Goal: Obtain resource: Download file/media

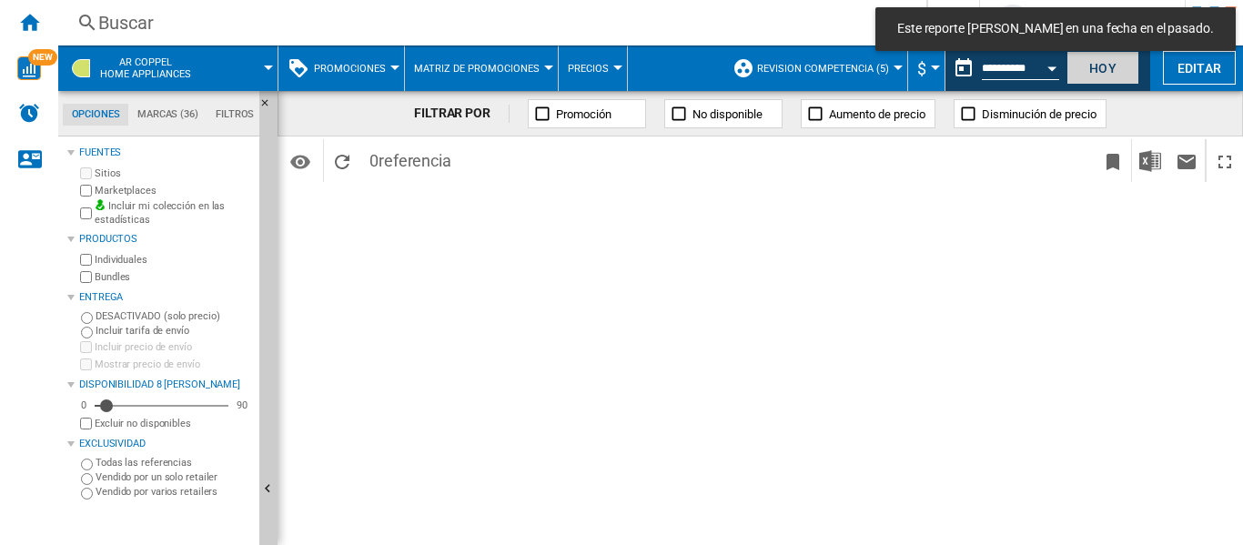
drag, startPoint x: 1098, startPoint y: 67, endPoint x: 894, endPoint y: 400, distance: 390.5
click at [1098, 67] on button "Hoy" at bounding box center [1103, 68] width 73 height 34
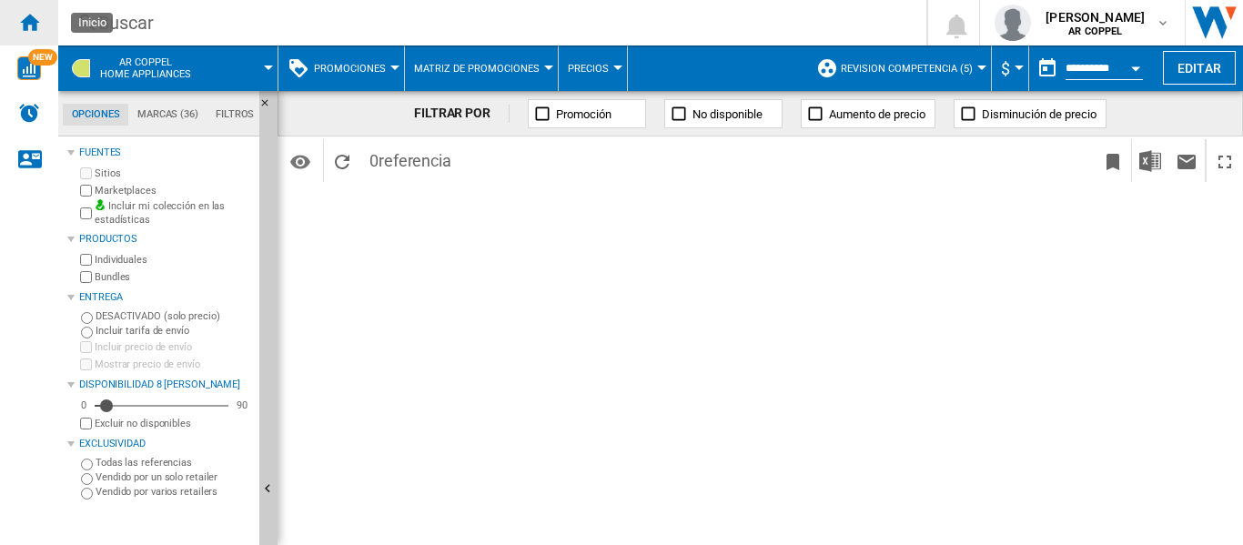
click at [33, 22] on ng-md-icon "Inicio" at bounding box center [29, 22] width 22 height 22
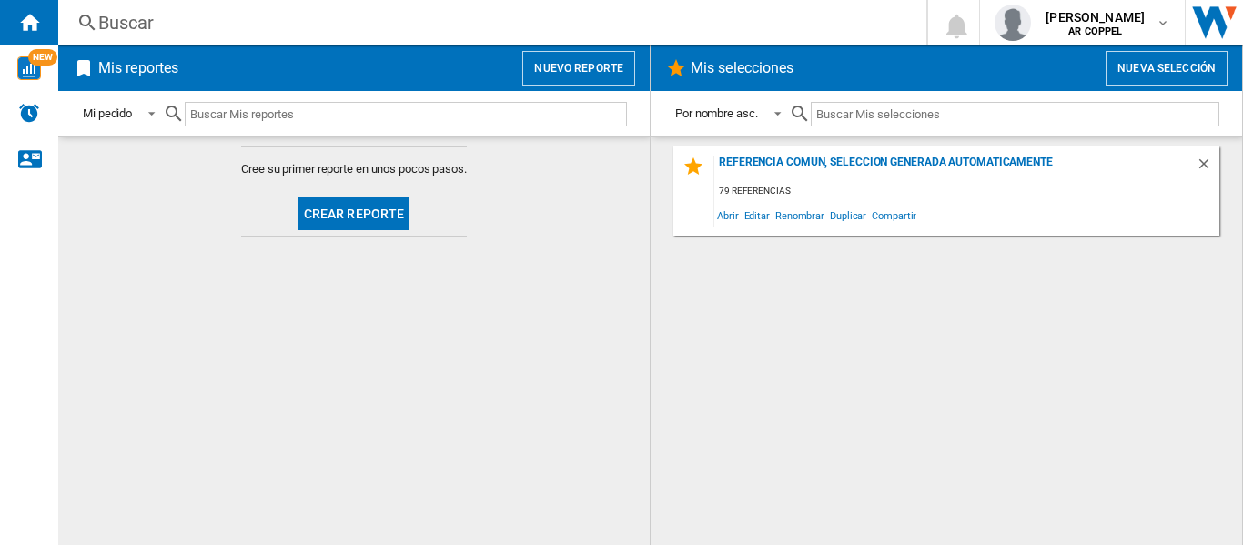
click at [329, 216] on button "Crear reporte" at bounding box center [354, 213] width 112 height 33
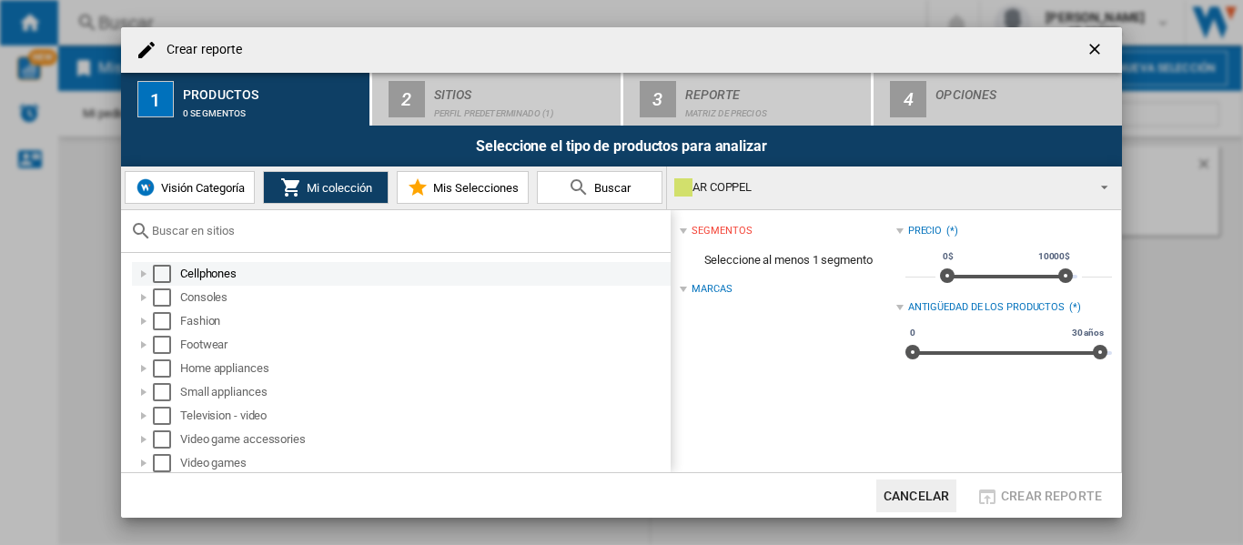
click at [161, 272] on div "Select" at bounding box center [162, 274] width 18 height 18
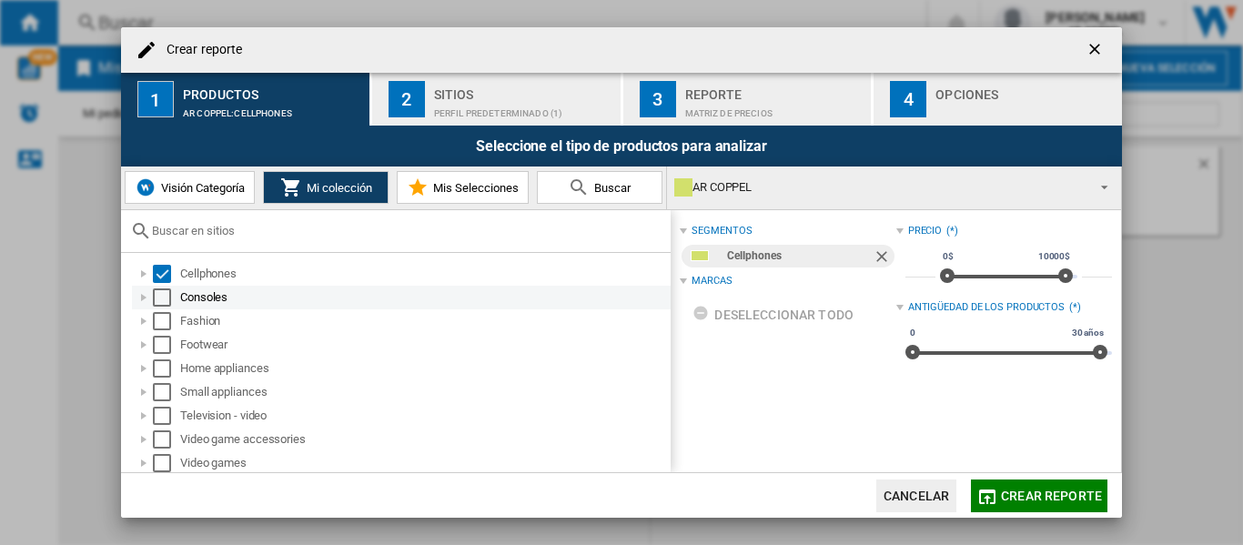
click at [157, 296] on div "Select" at bounding box center [162, 297] width 18 height 18
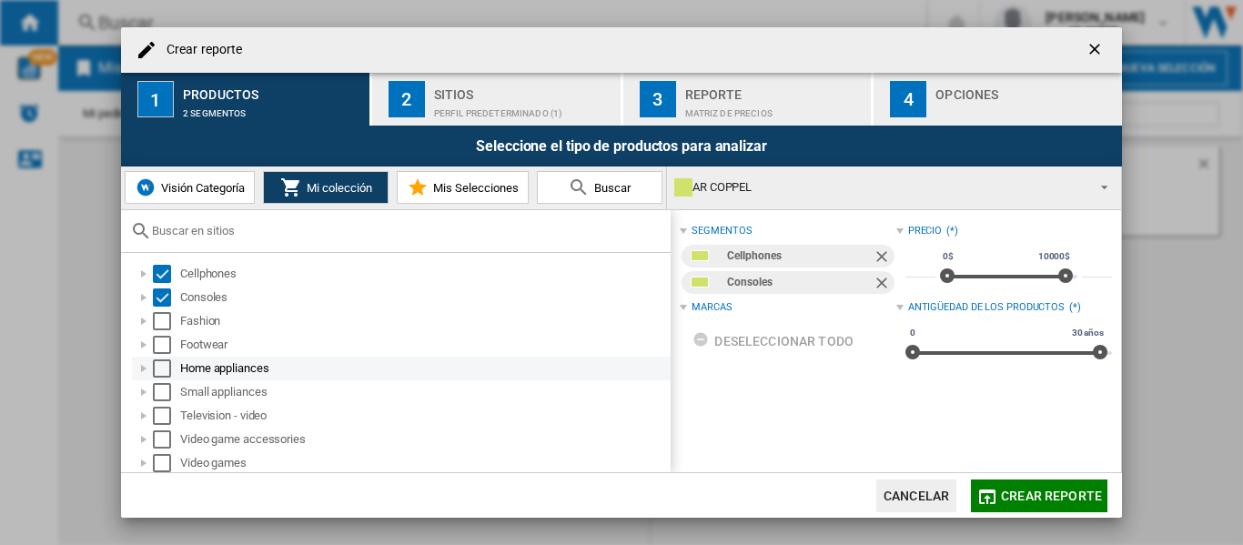
click at [162, 360] on div "Select" at bounding box center [162, 368] width 18 height 18
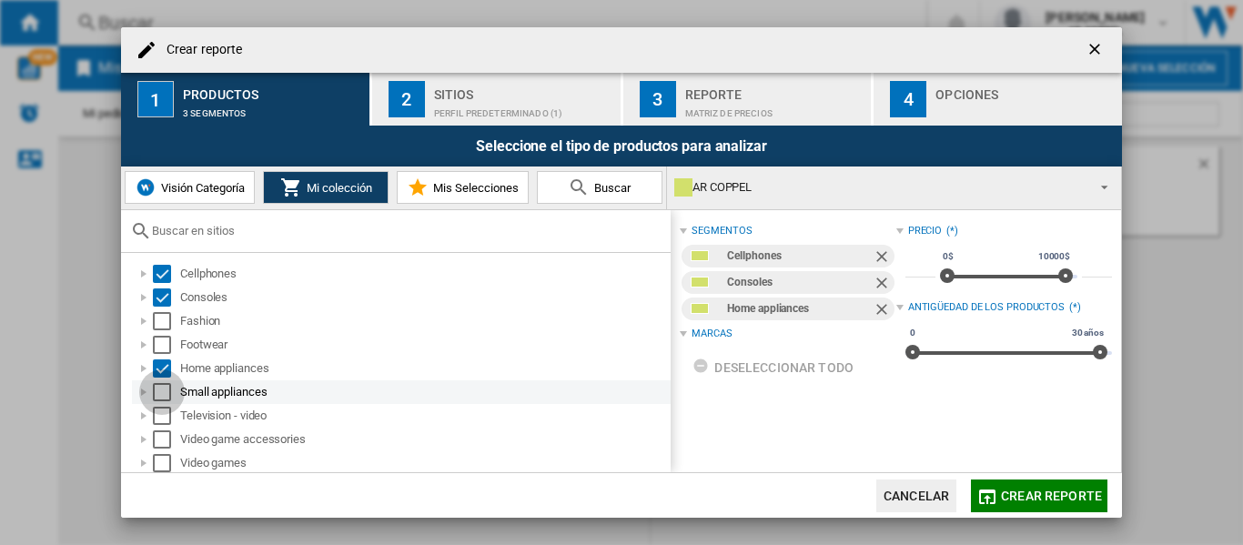
click at [162, 385] on div "Select" at bounding box center [162, 392] width 18 height 18
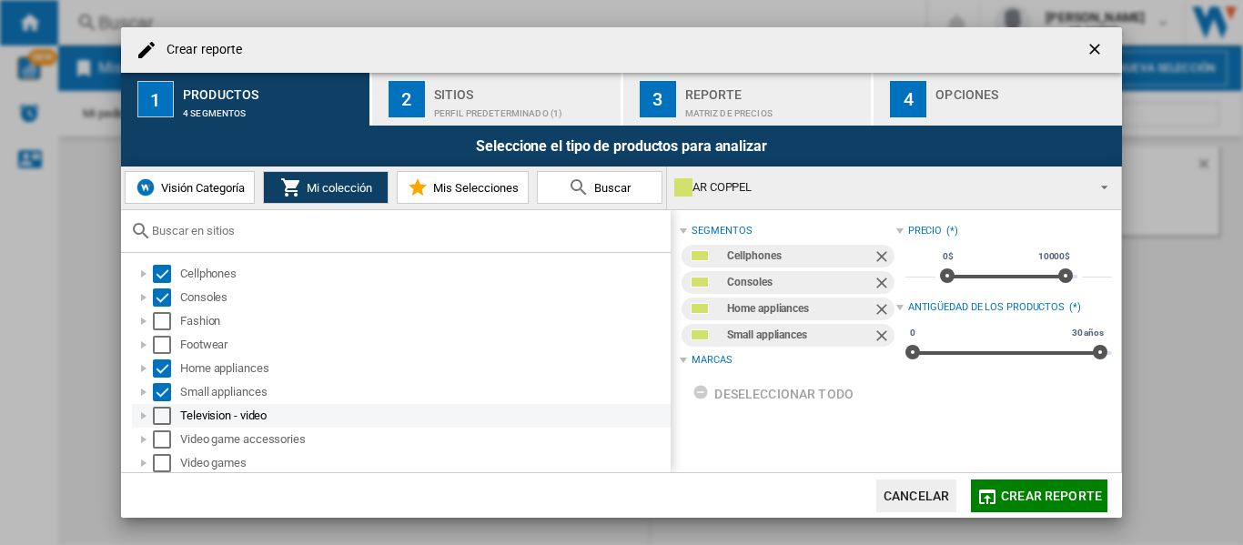
click at [163, 416] on div "Select" at bounding box center [162, 416] width 18 height 18
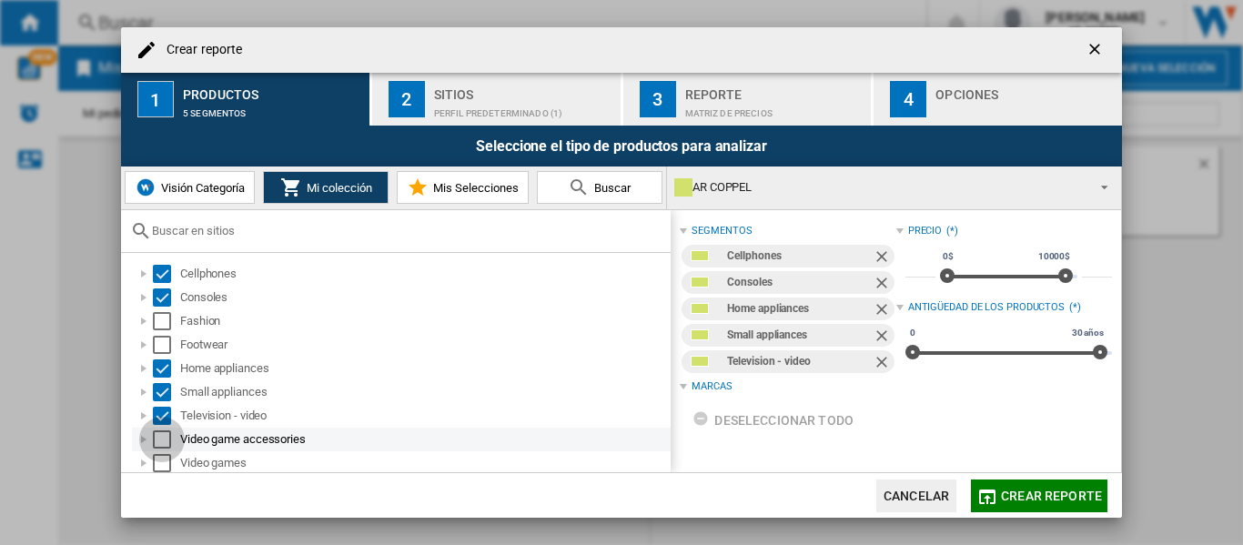
click at [162, 442] on div "Select" at bounding box center [162, 439] width 18 height 18
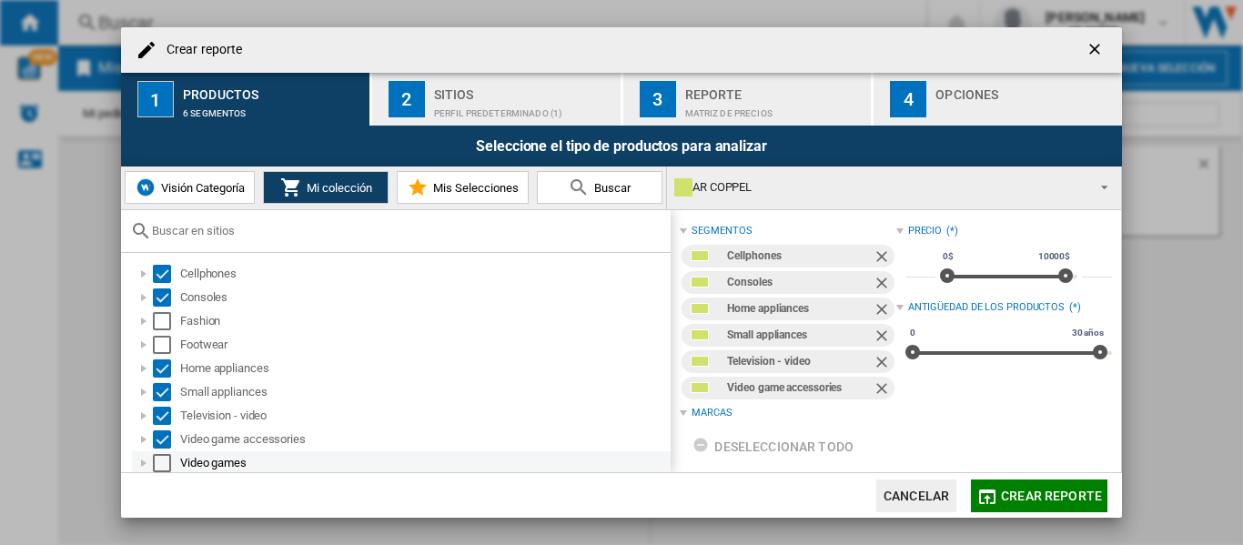
click at [162, 463] on div "Select" at bounding box center [162, 463] width 18 height 18
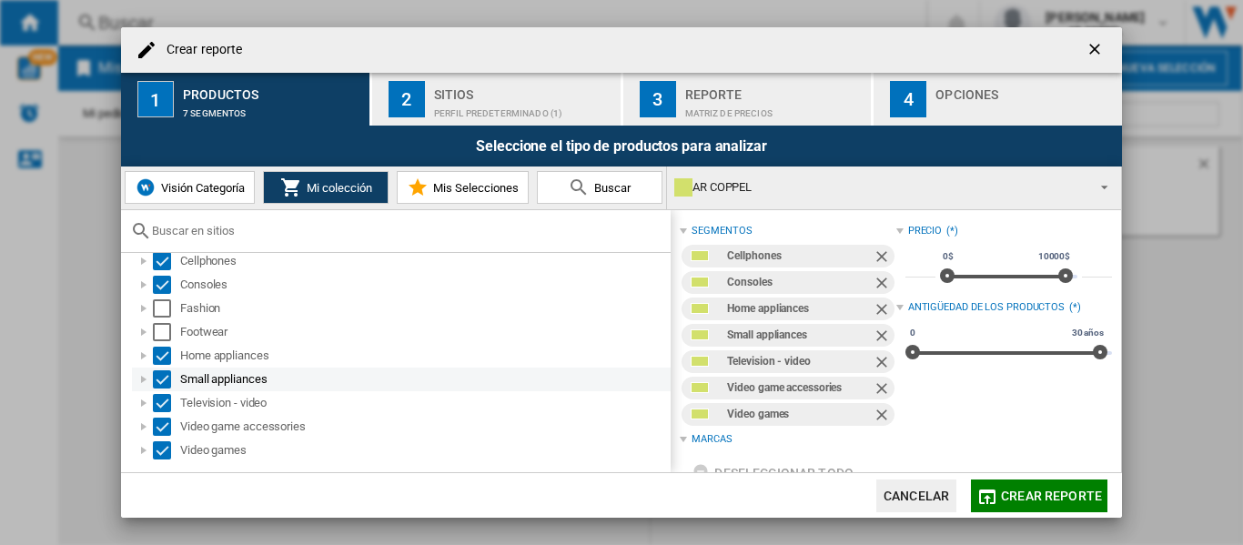
scroll to position [14, 0]
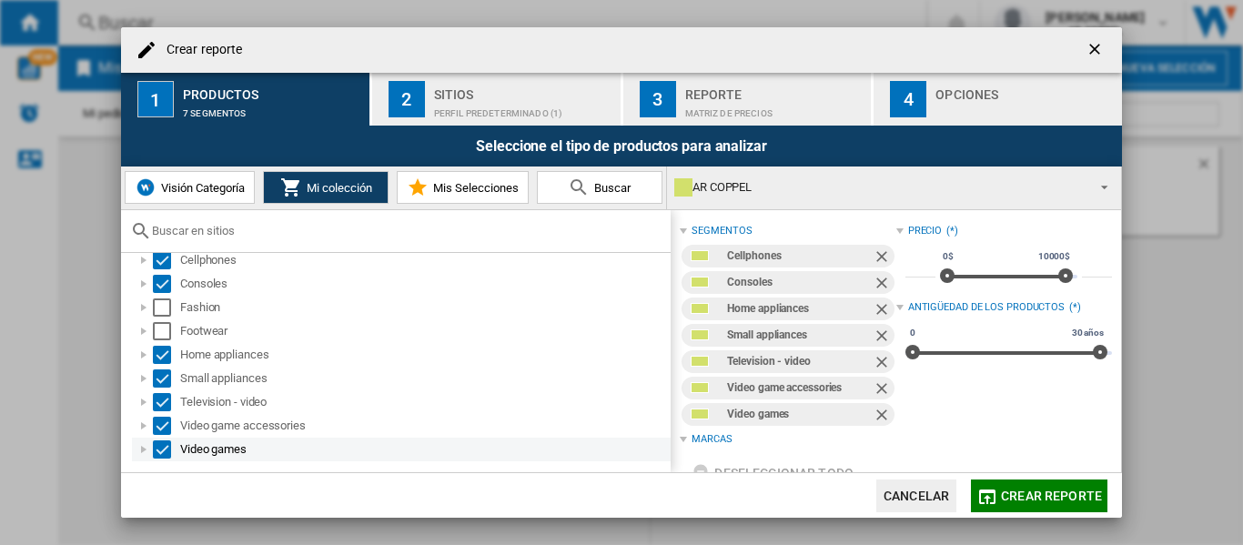
click at [140, 450] on div at bounding box center [144, 449] width 18 height 18
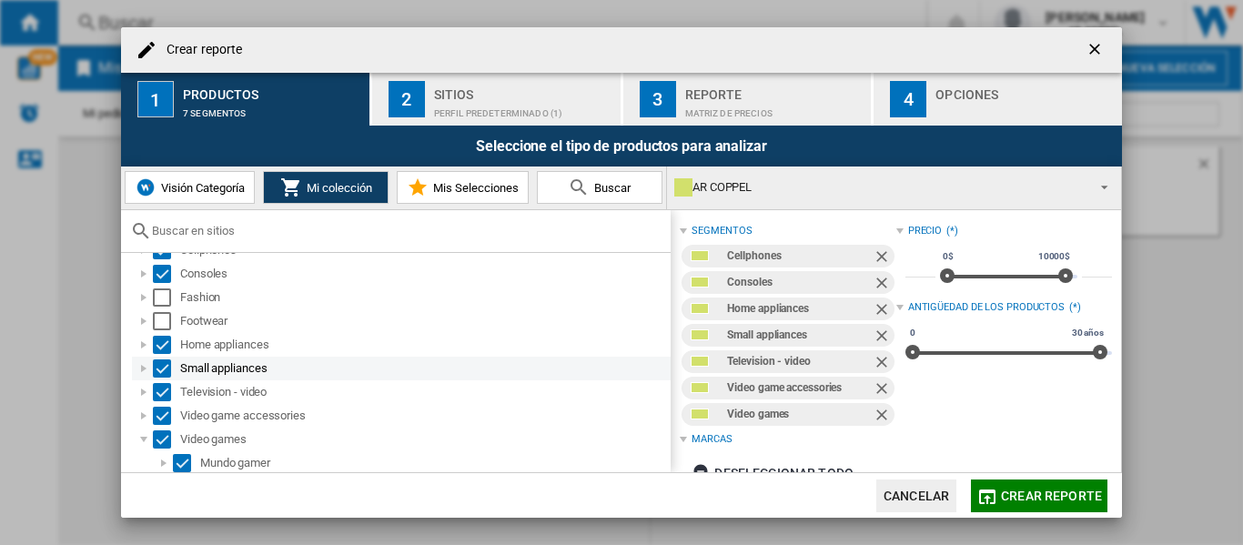
scroll to position [26, 0]
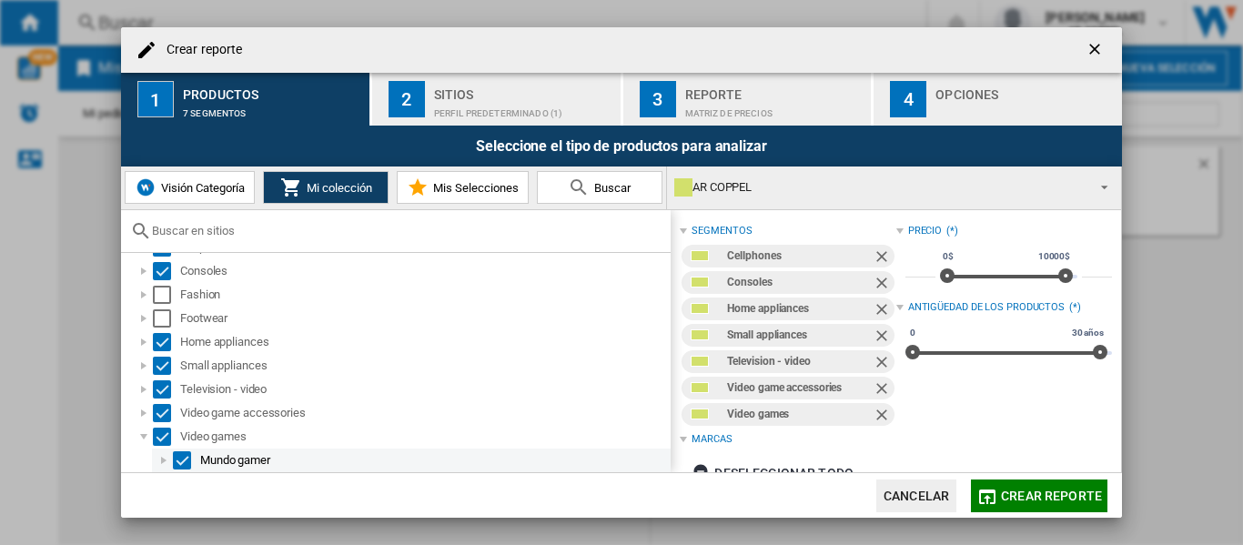
click at [161, 459] on div at bounding box center [164, 460] width 18 height 18
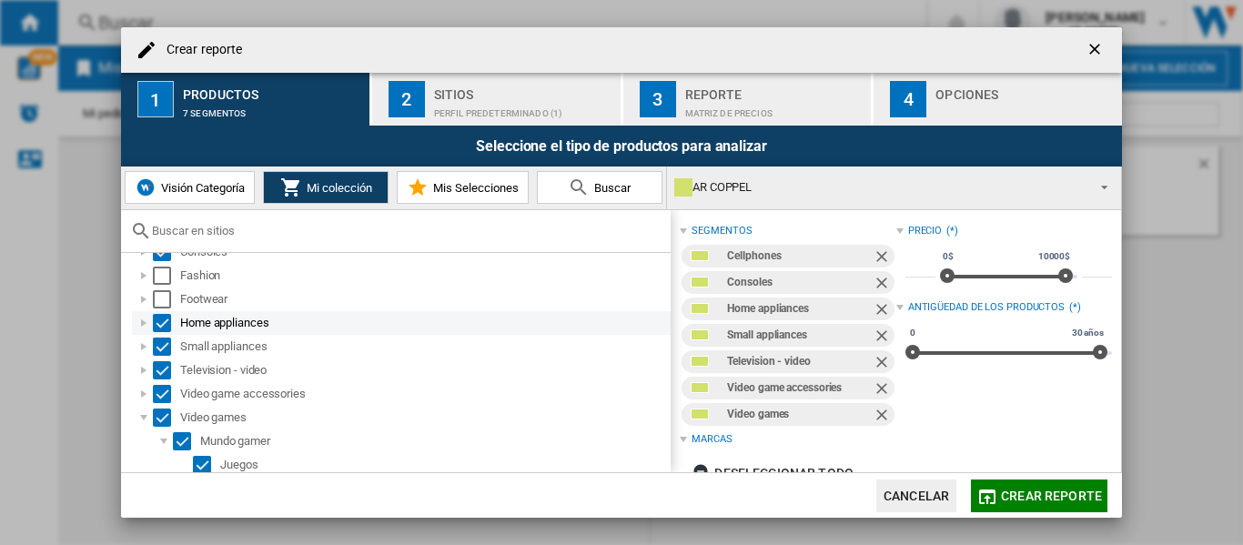
scroll to position [50, 0]
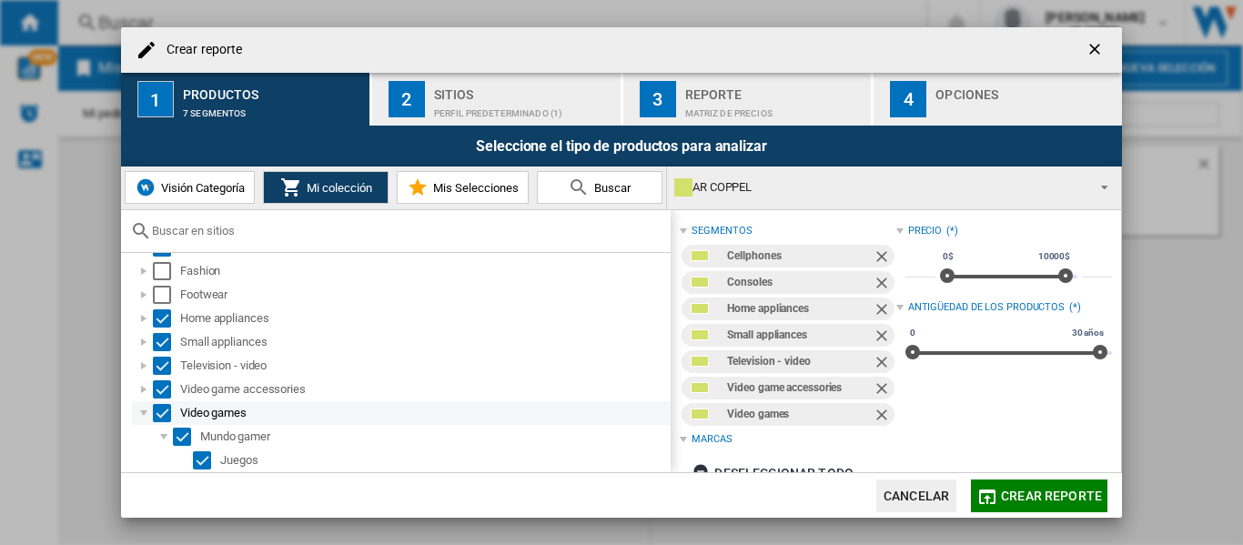
click at [160, 413] on div "Select" at bounding box center [162, 413] width 18 height 18
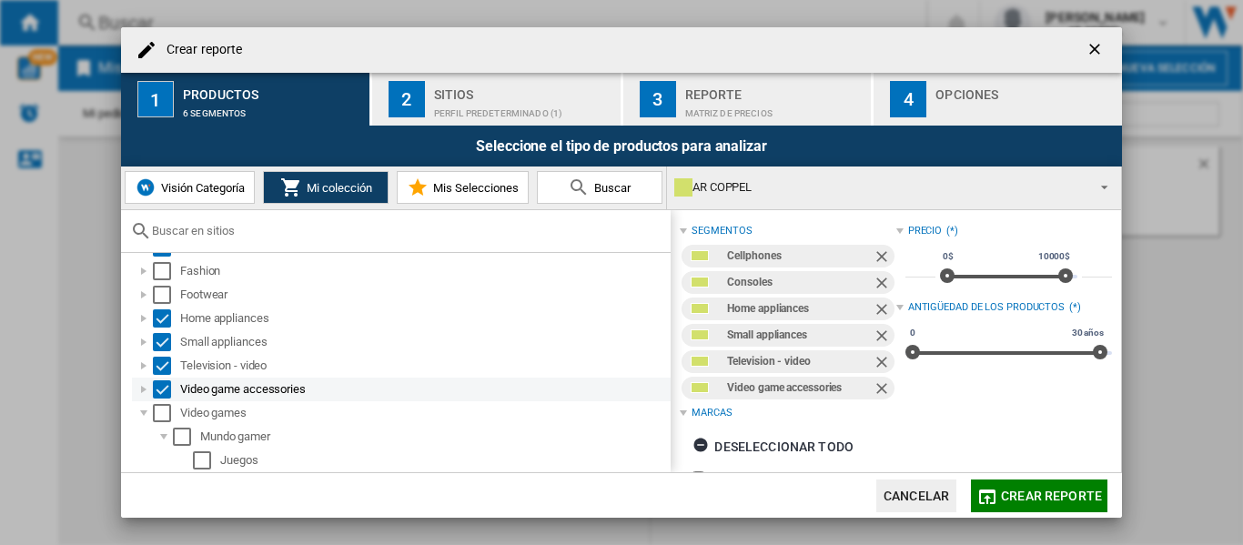
click at [143, 387] on div at bounding box center [144, 389] width 18 height 18
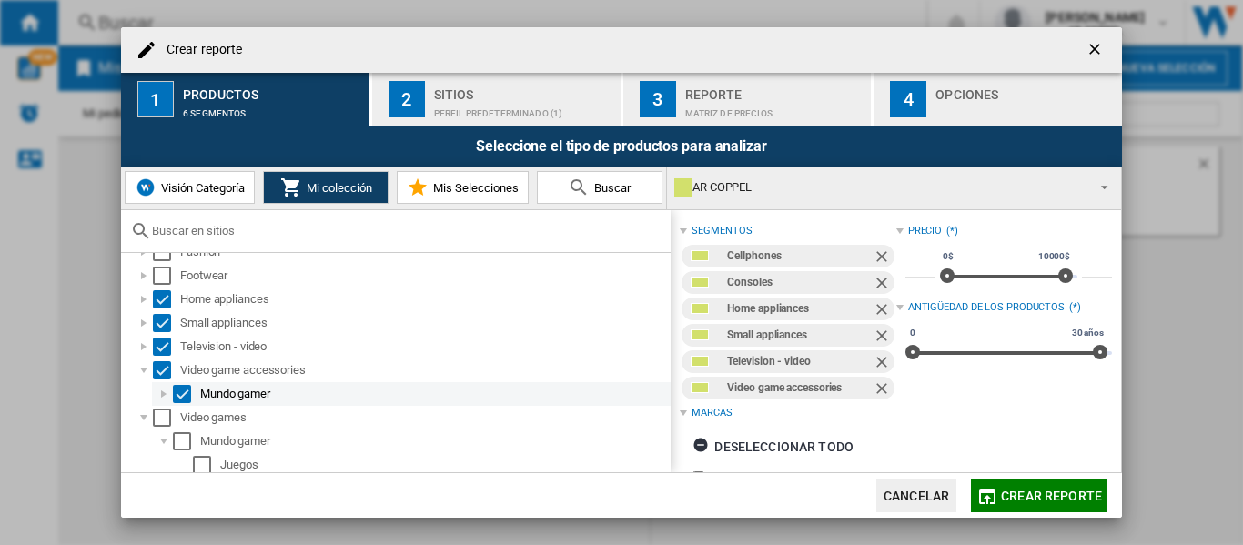
scroll to position [74, 0]
click at [165, 389] on div at bounding box center [164, 389] width 18 height 18
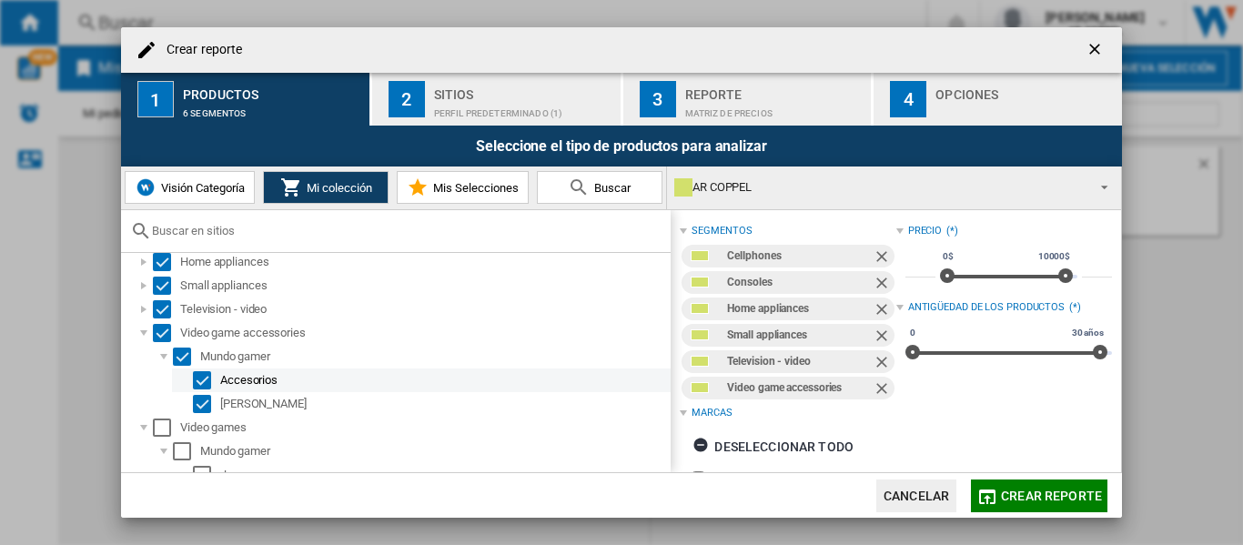
scroll to position [121, 0]
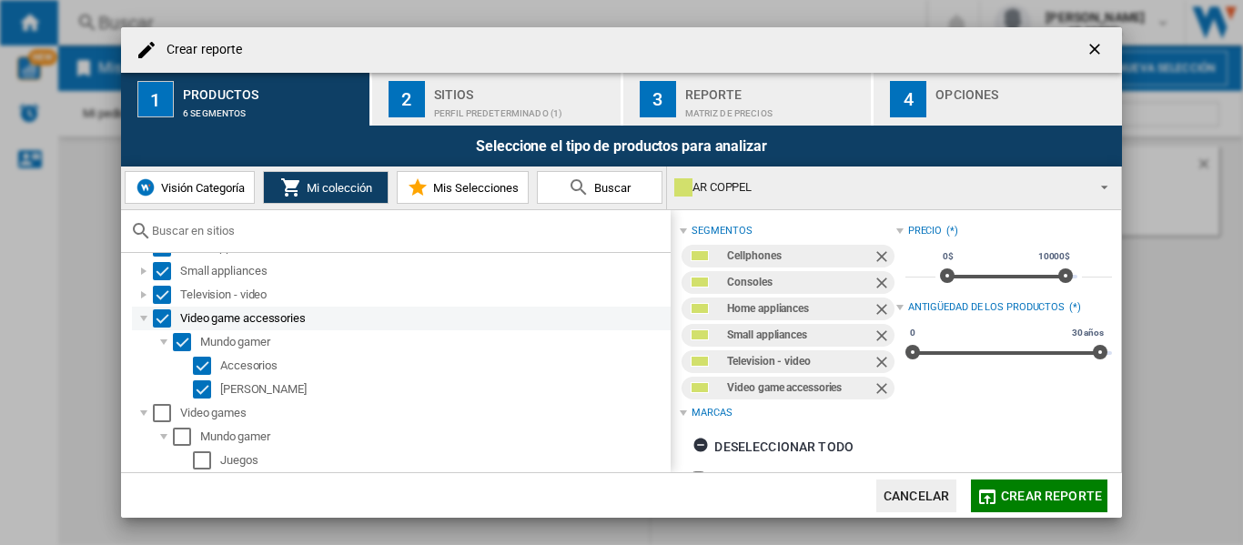
click at [144, 320] on div at bounding box center [144, 318] width 18 height 18
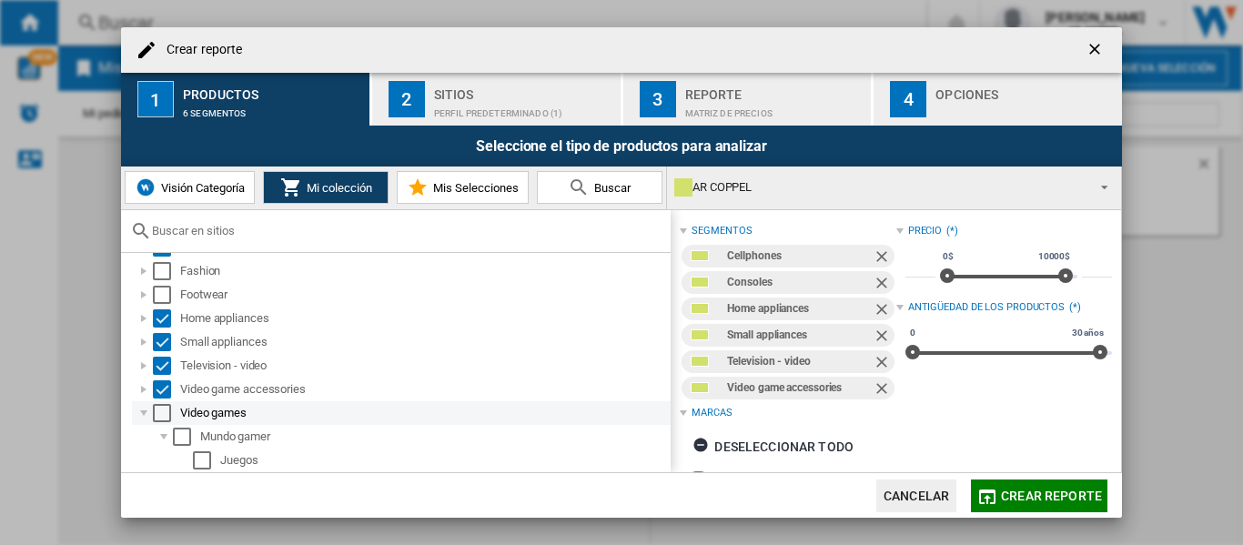
click at [165, 415] on div "Select" at bounding box center [162, 413] width 18 height 18
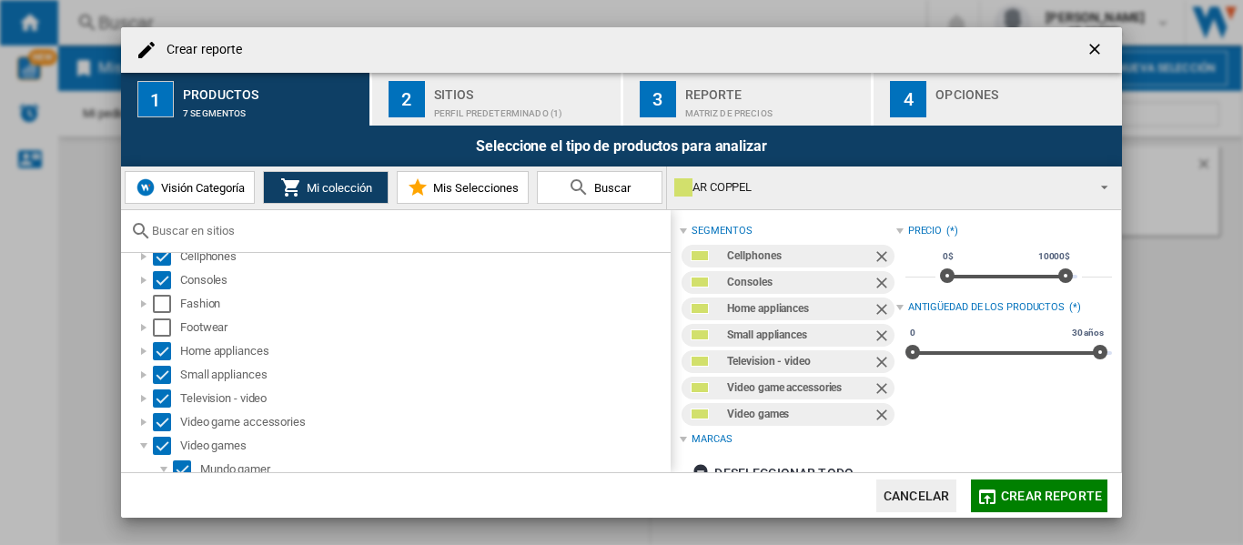
scroll to position [0, 0]
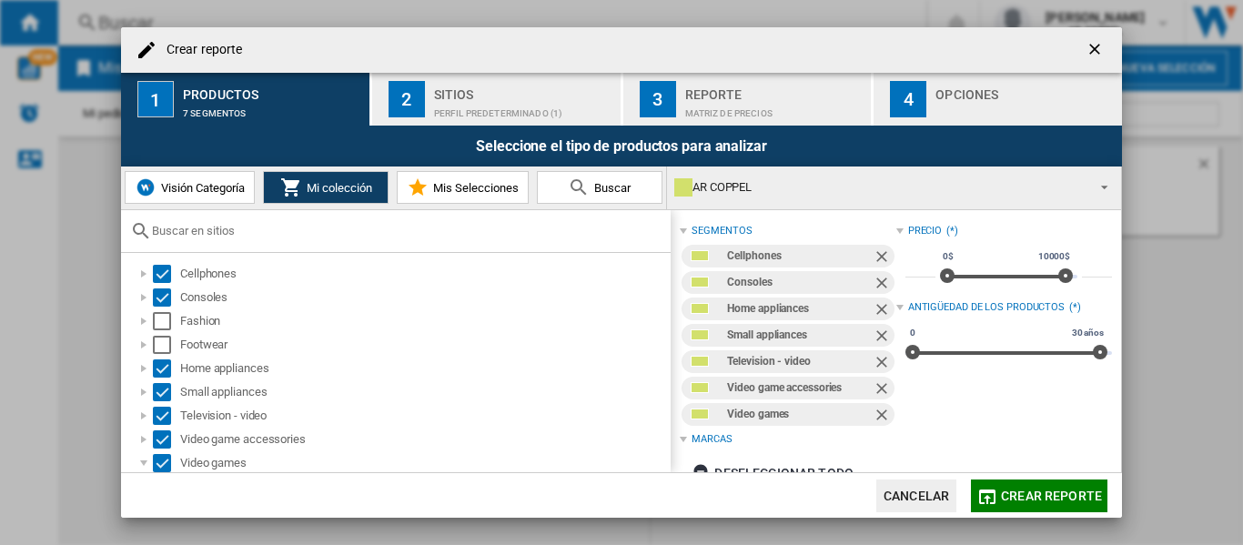
click at [458, 96] on div "Sitios" at bounding box center [523, 89] width 179 height 19
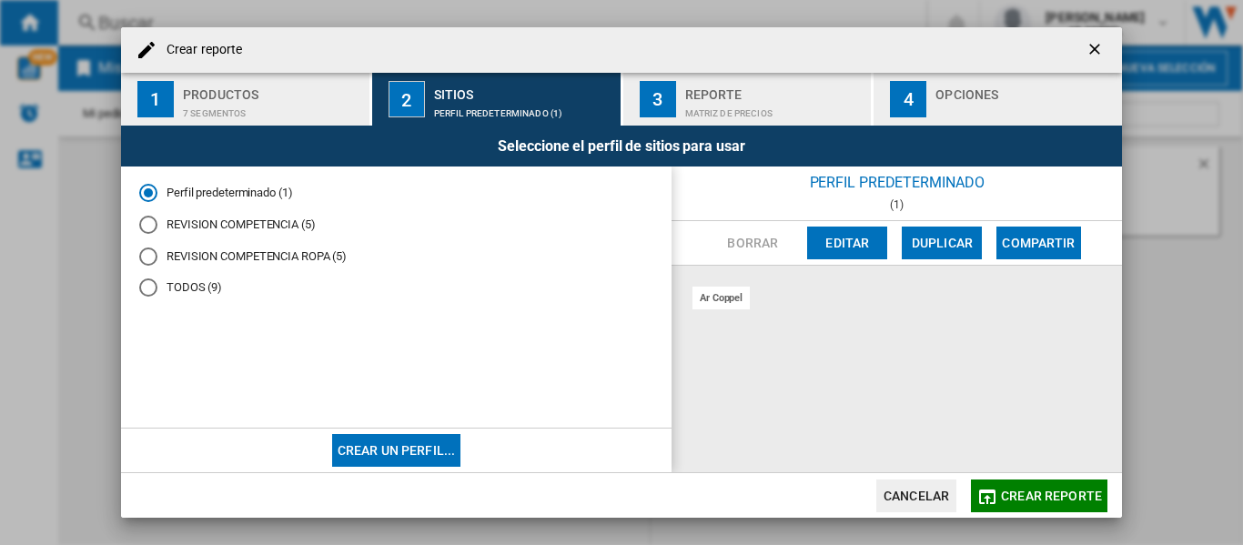
click at [146, 222] on div "REVISION COMPETENCIA (5)" at bounding box center [148, 225] width 18 height 18
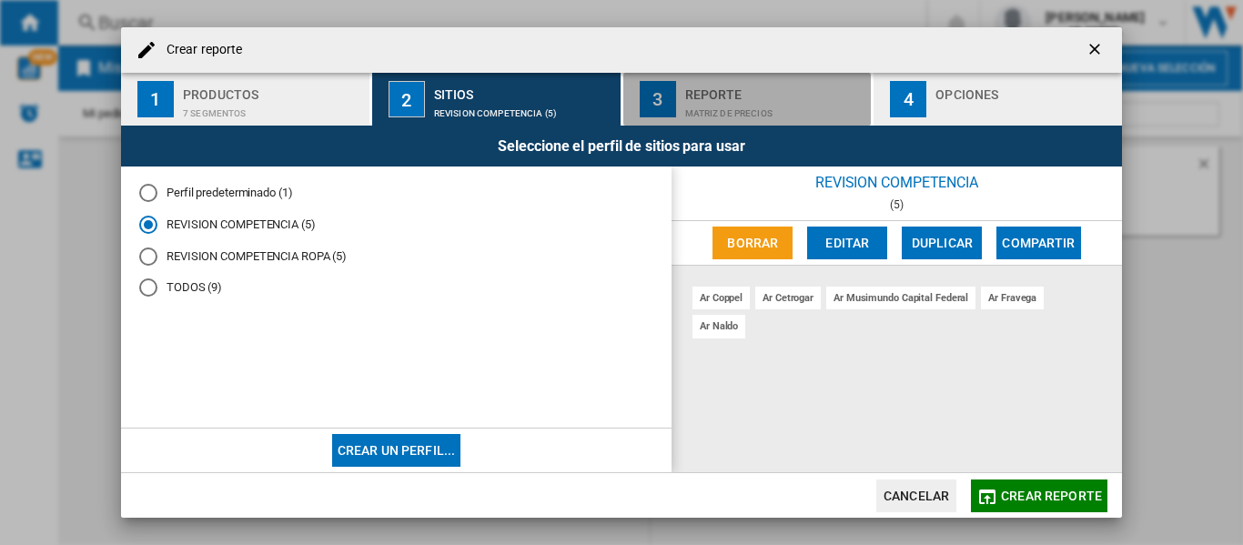
click at [728, 93] on div "Reporte" at bounding box center [774, 89] width 179 height 19
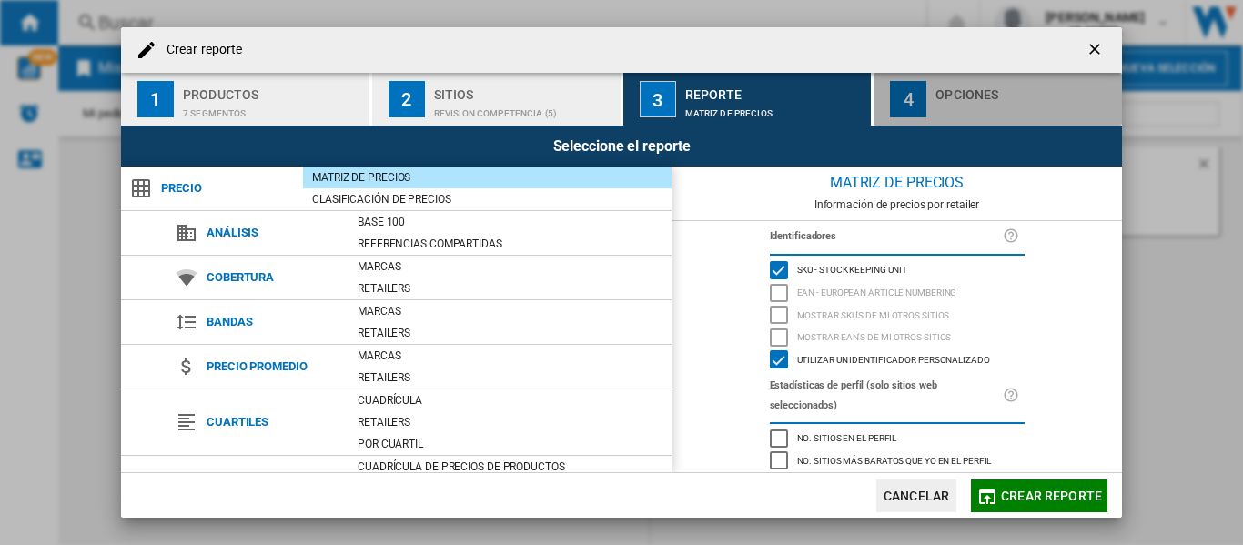
click at [989, 93] on div "Opciones" at bounding box center [1025, 89] width 179 height 19
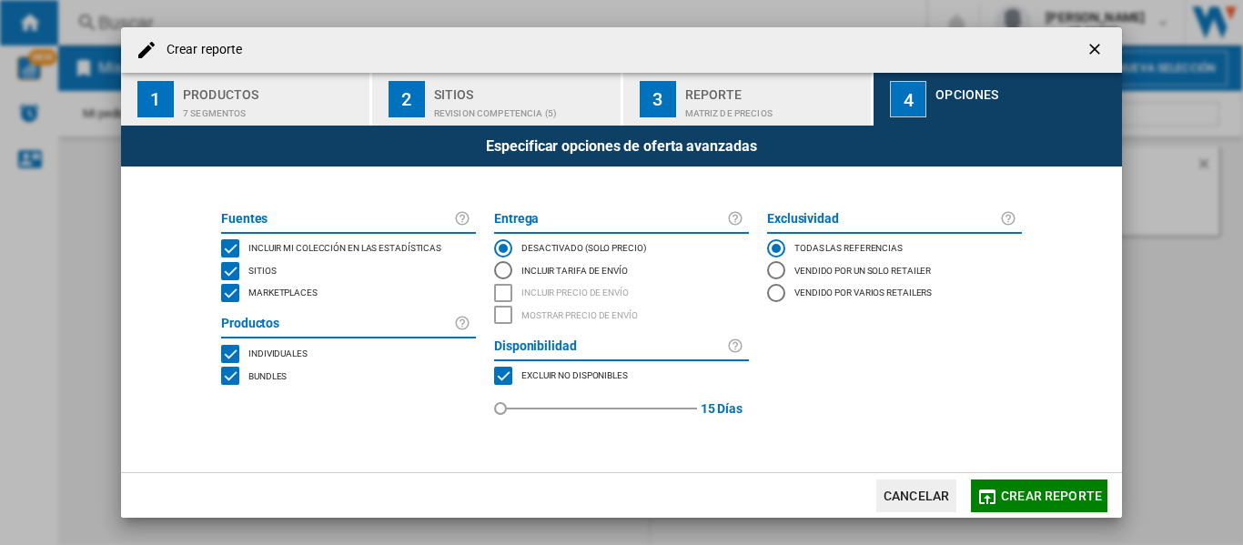
click at [233, 295] on div "MARKETPLACES" at bounding box center [230, 293] width 18 height 18
click at [1033, 491] on span "Crear reporte" at bounding box center [1051, 496] width 101 height 15
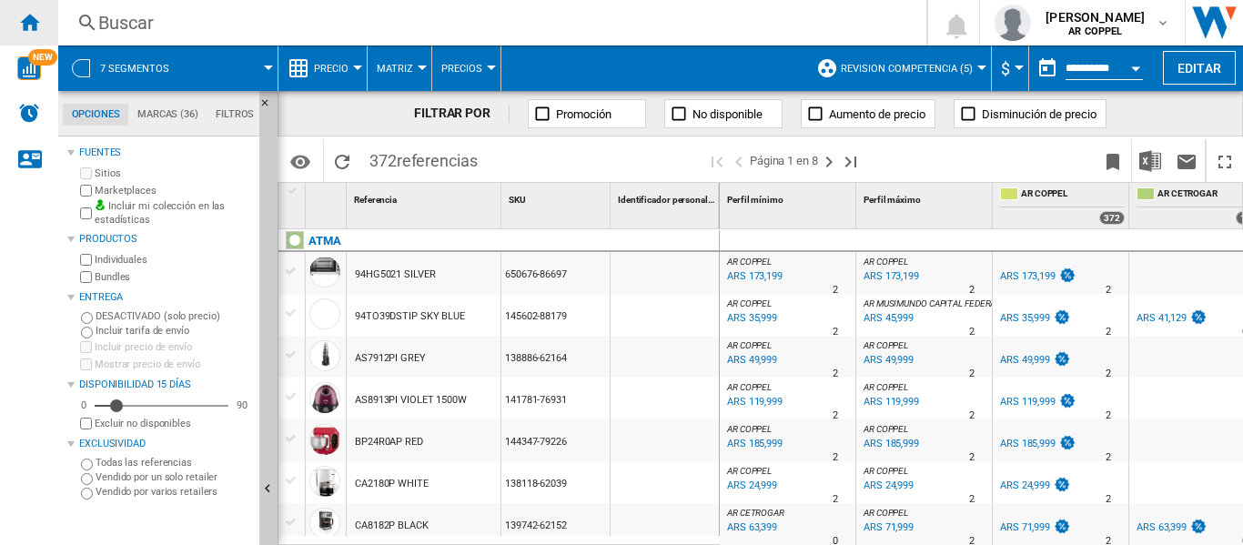
click at [34, 24] on ng-md-icon "Inicio" at bounding box center [29, 22] width 22 height 22
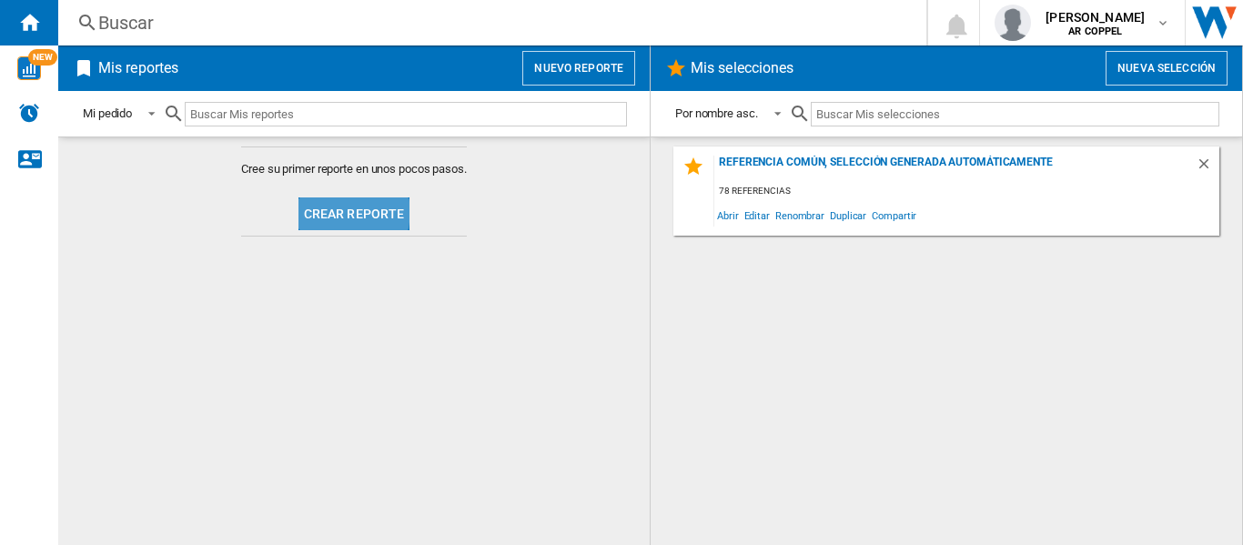
click at [331, 212] on button "Crear reporte" at bounding box center [354, 213] width 112 height 33
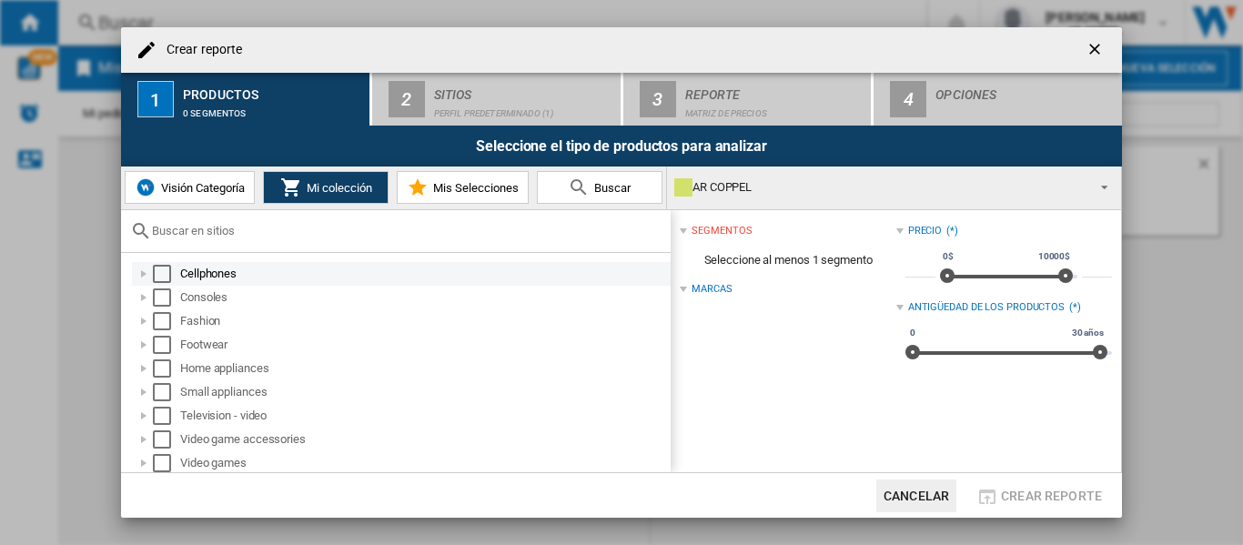
click at [158, 270] on div "Select" at bounding box center [162, 274] width 18 height 18
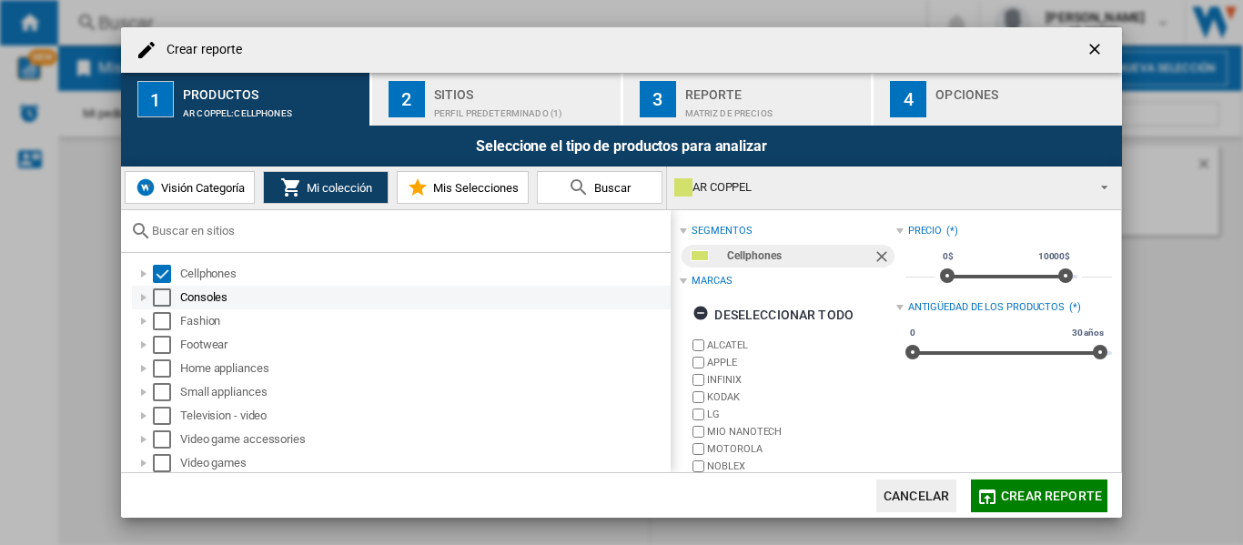
click at [161, 297] on div "Select" at bounding box center [162, 297] width 18 height 18
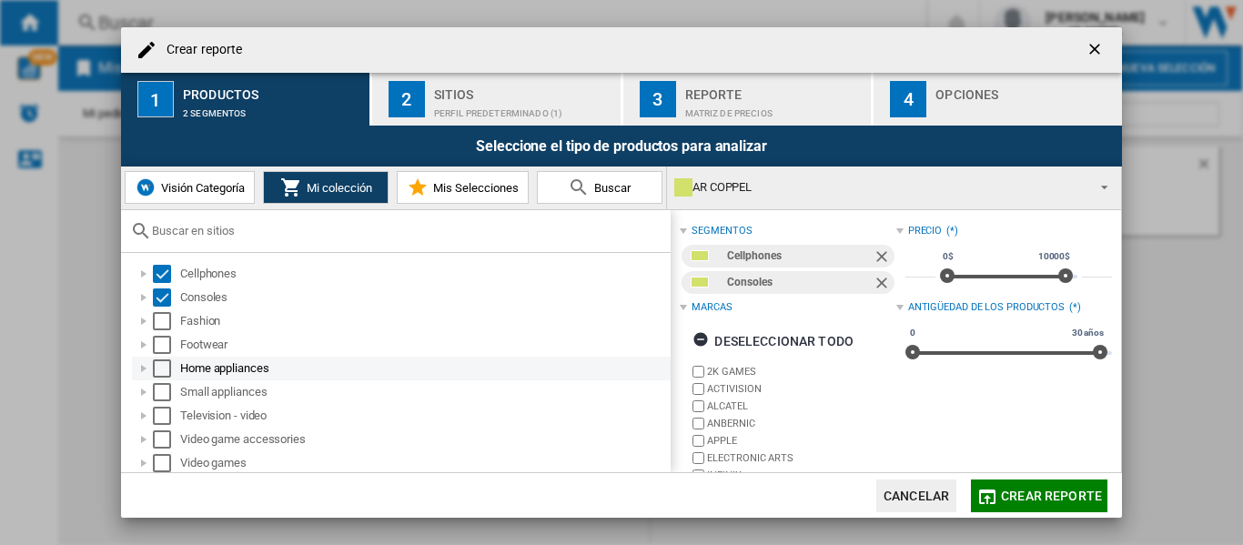
click at [161, 365] on div "Select" at bounding box center [162, 368] width 18 height 18
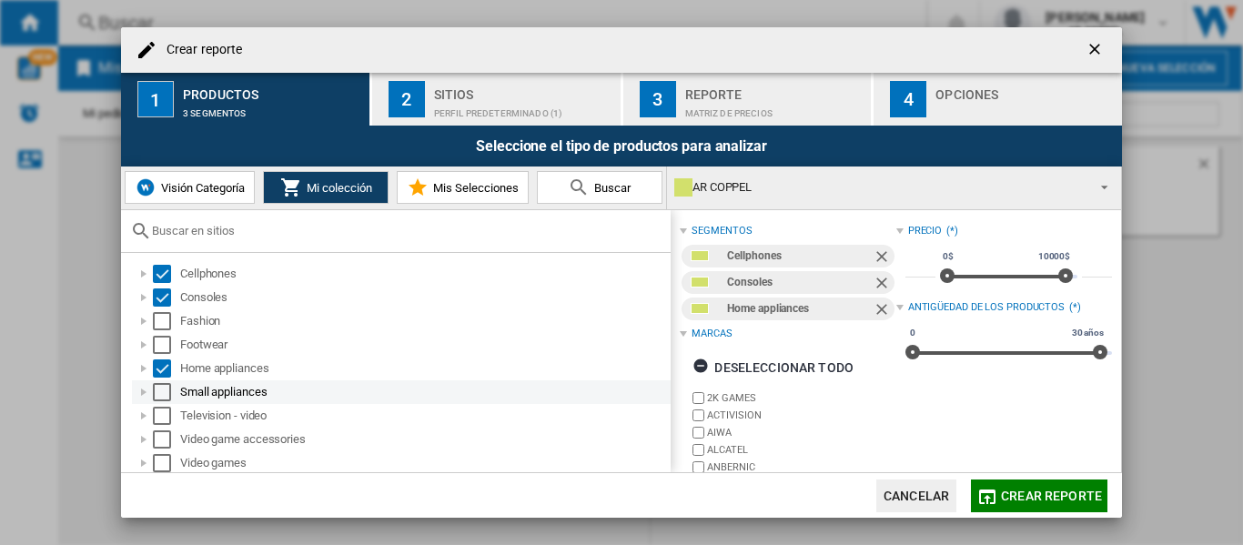
click at [158, 395] on div "Select" at bounding box center [162, 392] width 18 height 18
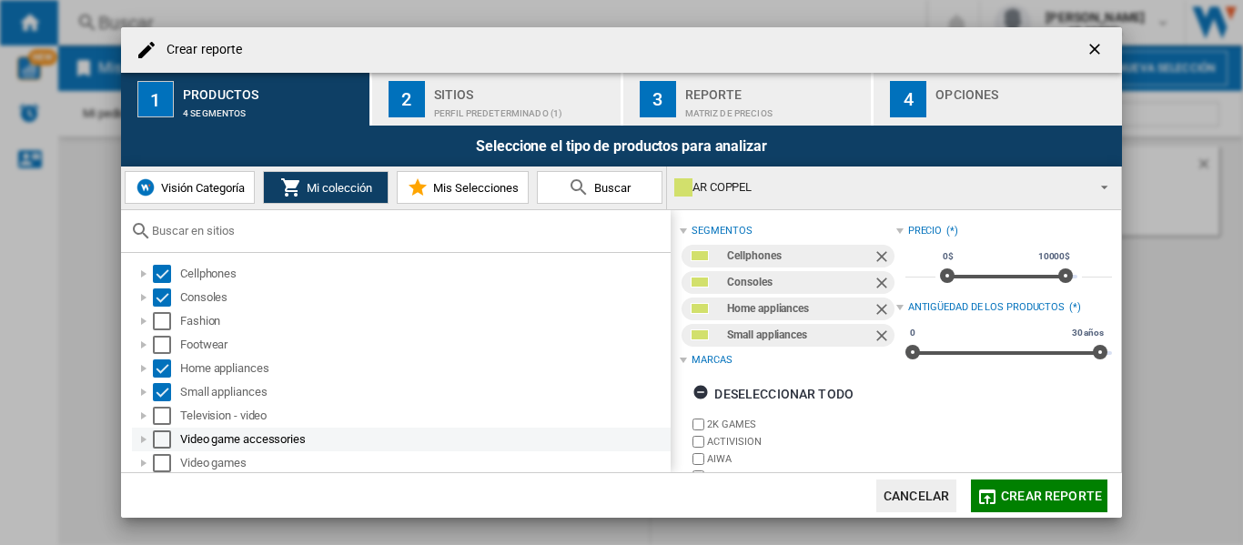
drag, startPoint x: 158, startPoint y: 420, endPoint x: 160, endPoint y: 433, distance: 12.9
click at [158, 425] on div "Television - video" at bounding box center [401, 416] width 539 height 24
drag, startPoint x: 160, startPoint y: 440, endPoint x: 163, endPoint y: 459, distance: 19.3
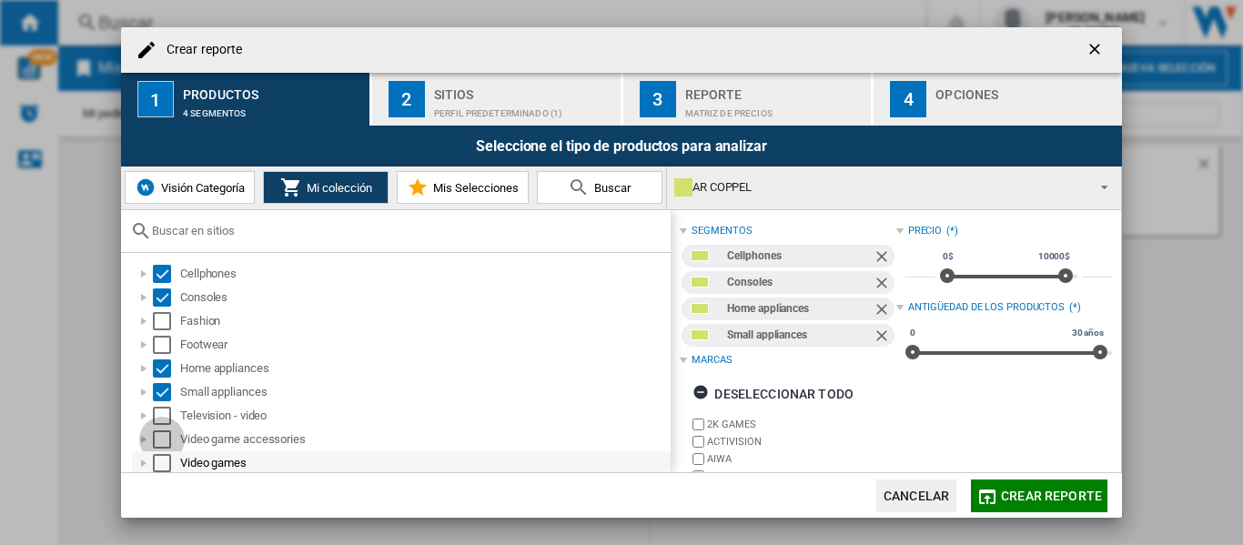
click at [161, 447] on div "Select" at bounding box center [162, 439] width 18 height 18
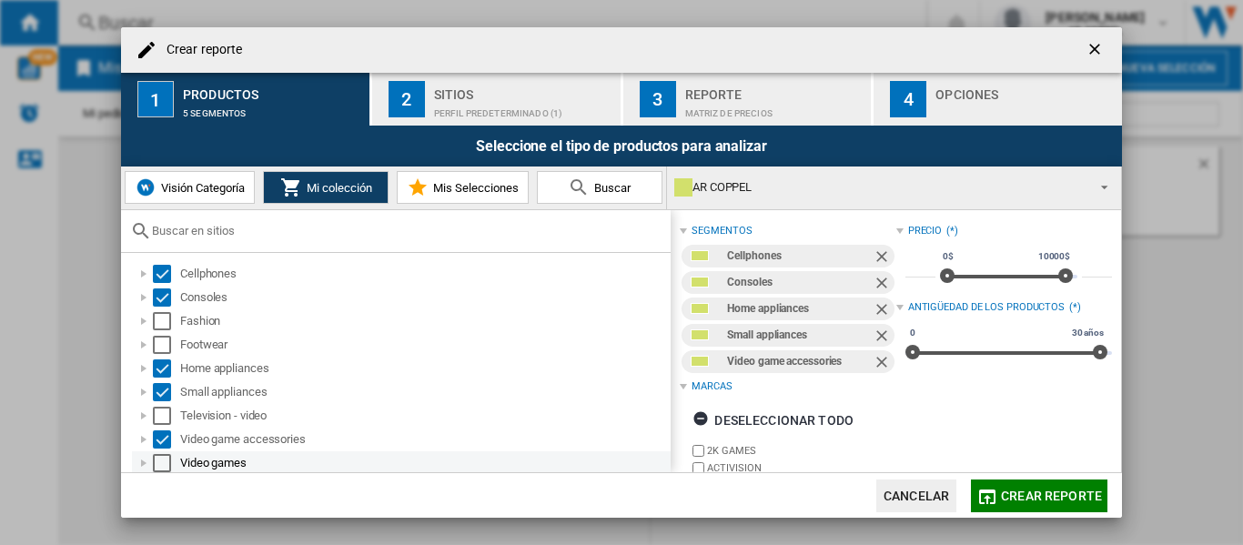
click at [163, 459] on div "Select" at bounding box center [162, 463] width 18 height 18
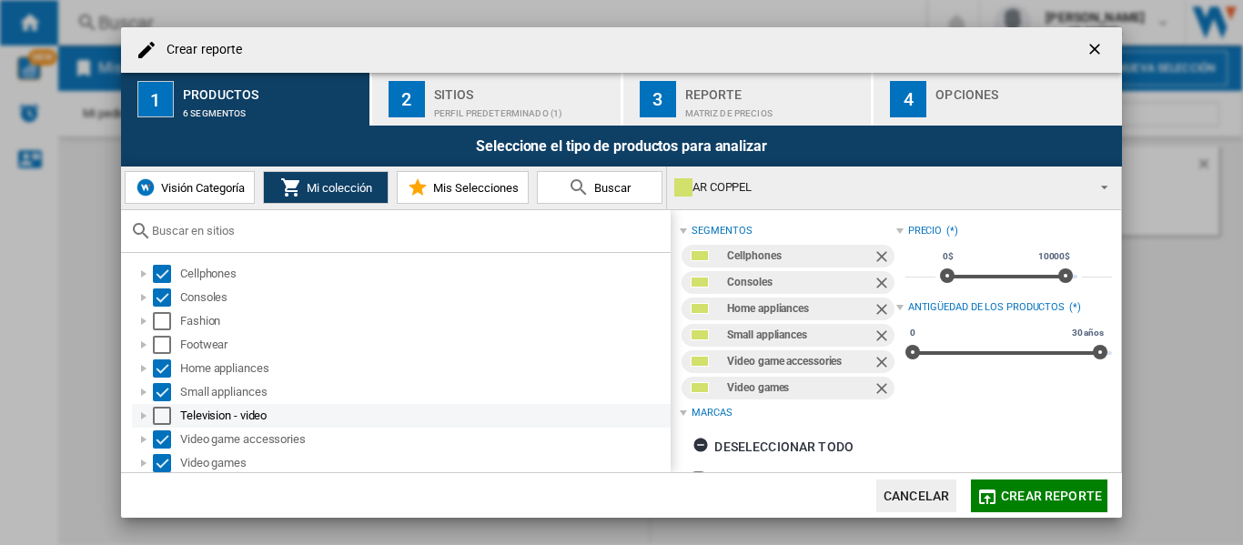
click at [164, 415] on div "Select" at bounding box center [162, 416] width 18 height 18
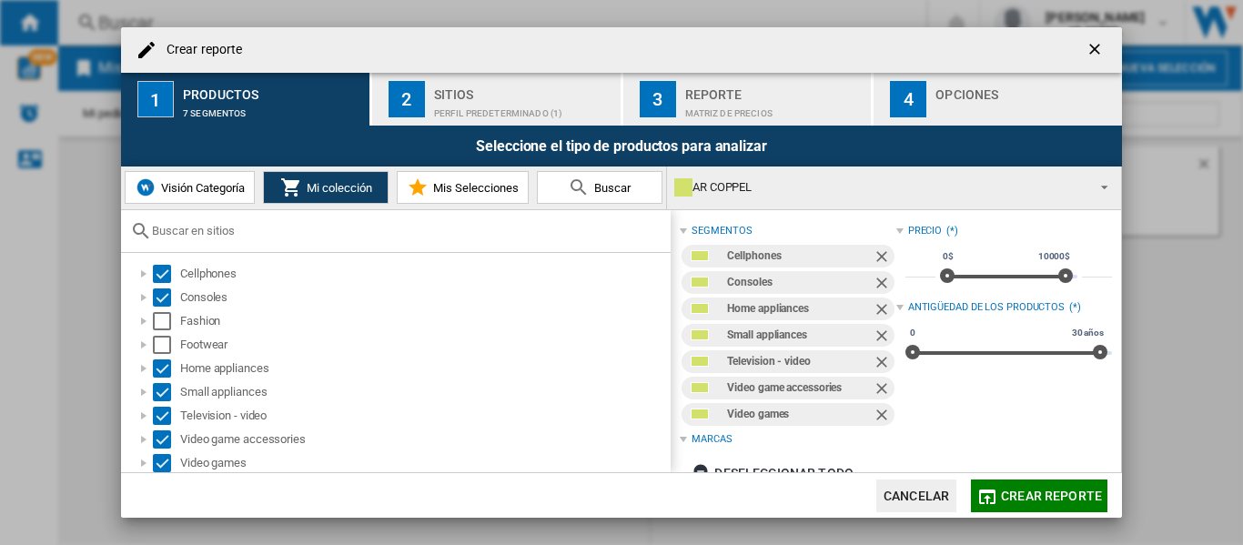
click at [471, 96] on div "Sitios" at bounding box center [523, 89] width 179 height 19
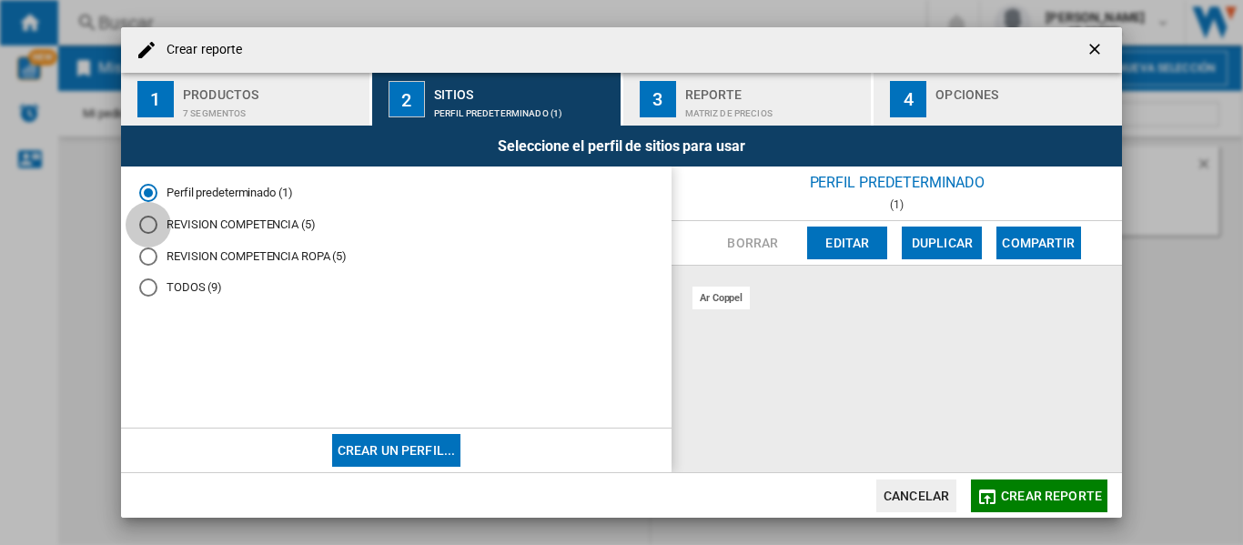
click at [148, 223] on div "REVISION COMPETENCIA (5)" at bounding box center [148, 225] width 18 height 18
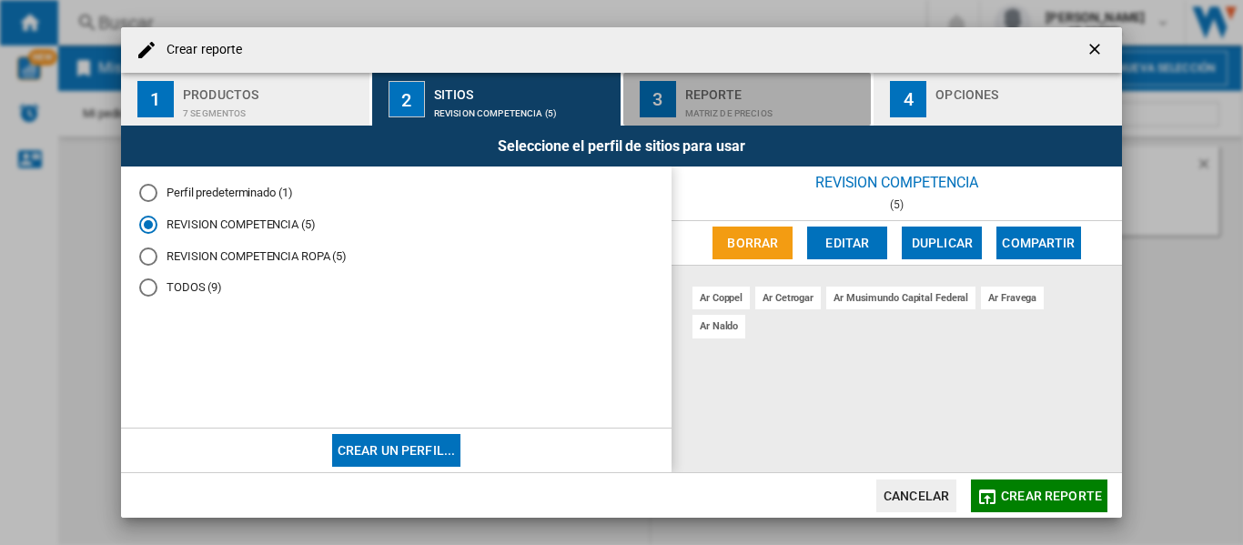
click at [755, 99] on div "Matriz de precios" at bounding box center [774, 108] width 179 height 19
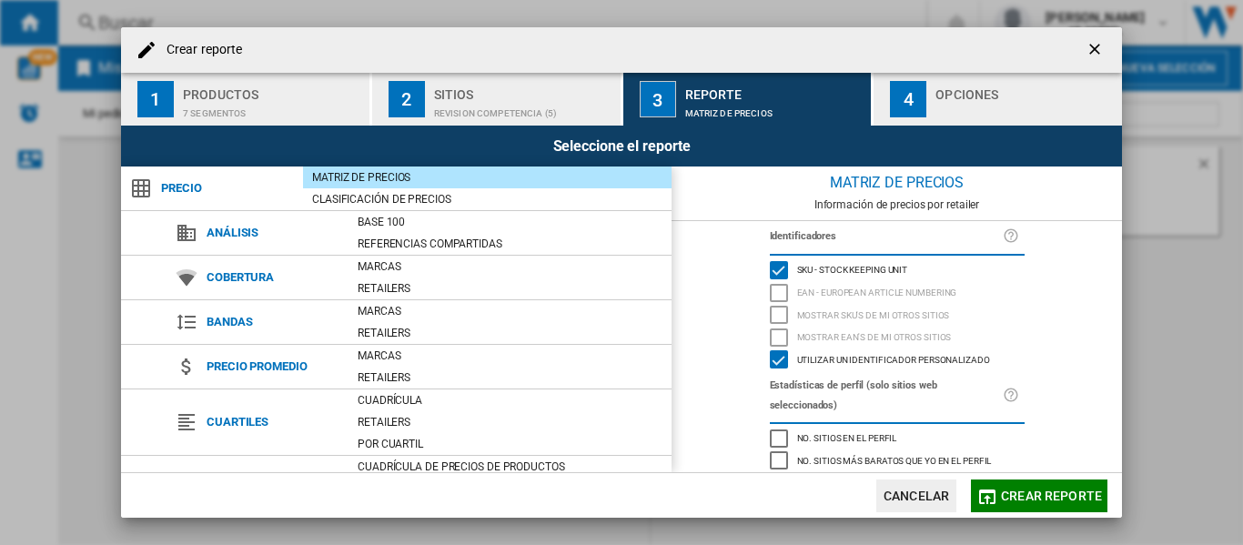
click at [1001, 102] on div "button" at bounding box center [1025, 108] width 179 height 19
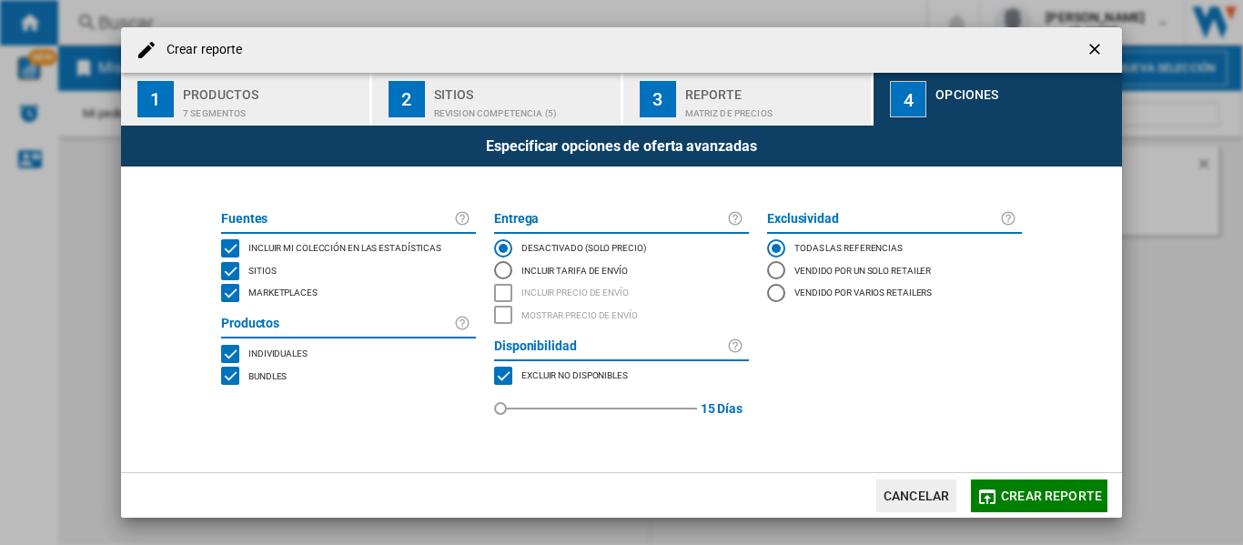
click at [234, 298] on div "MARKETPLACES" at bounding box center [230, 293] width 18 height 18
click at [1026, 496] on span "Crear reporte" at bounding box center [1051, 496] width 101 height 15
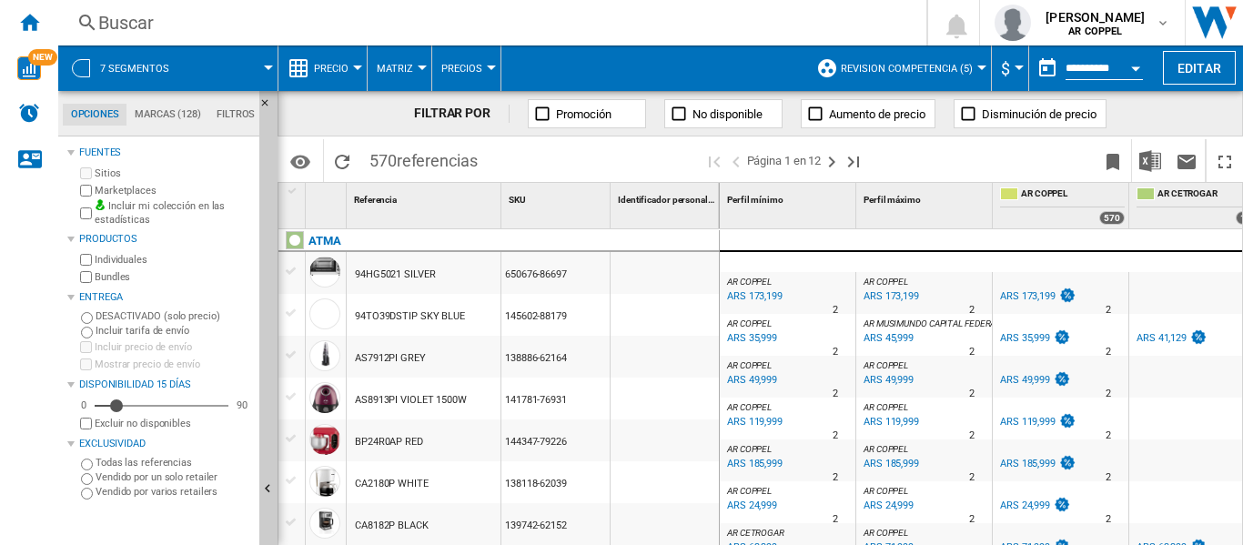
click at [358, 66] on div at bounding box center [357, 68] width 9 height 5
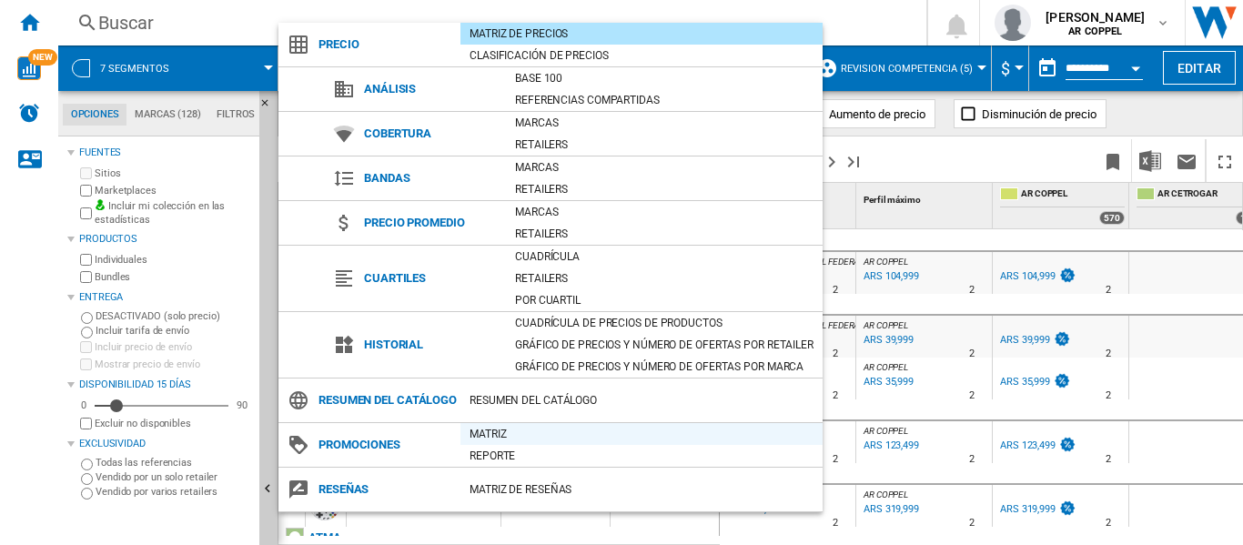
click at [499, 443] on div "Matriz" at bounding box center [641, 434] width 362 height 18
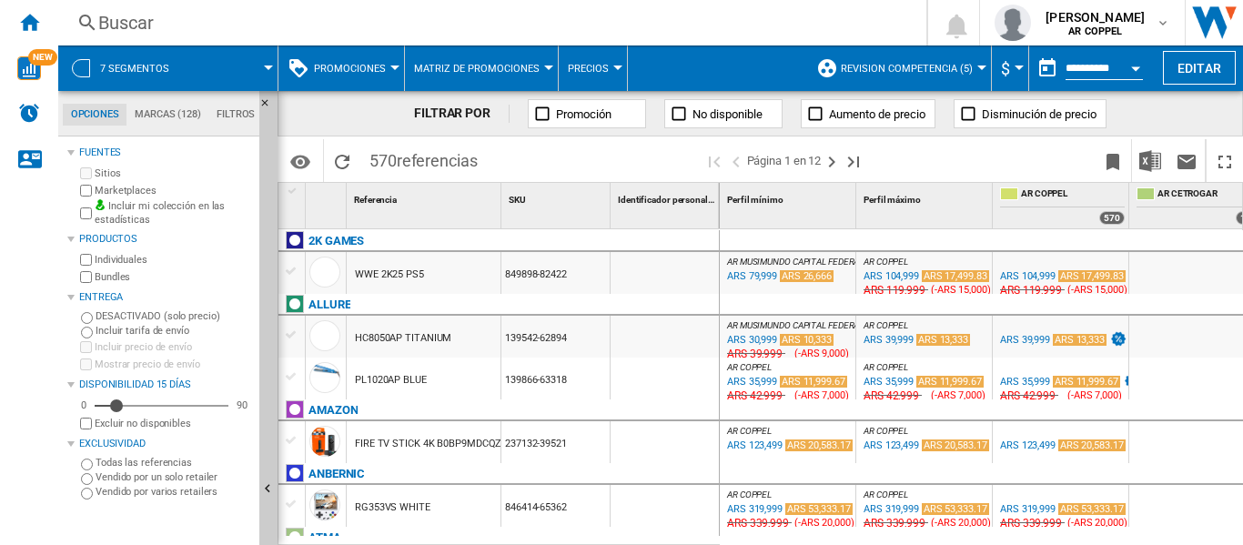
click at [396, 68] on div at bounding box center [394, 68] width 9 height 5
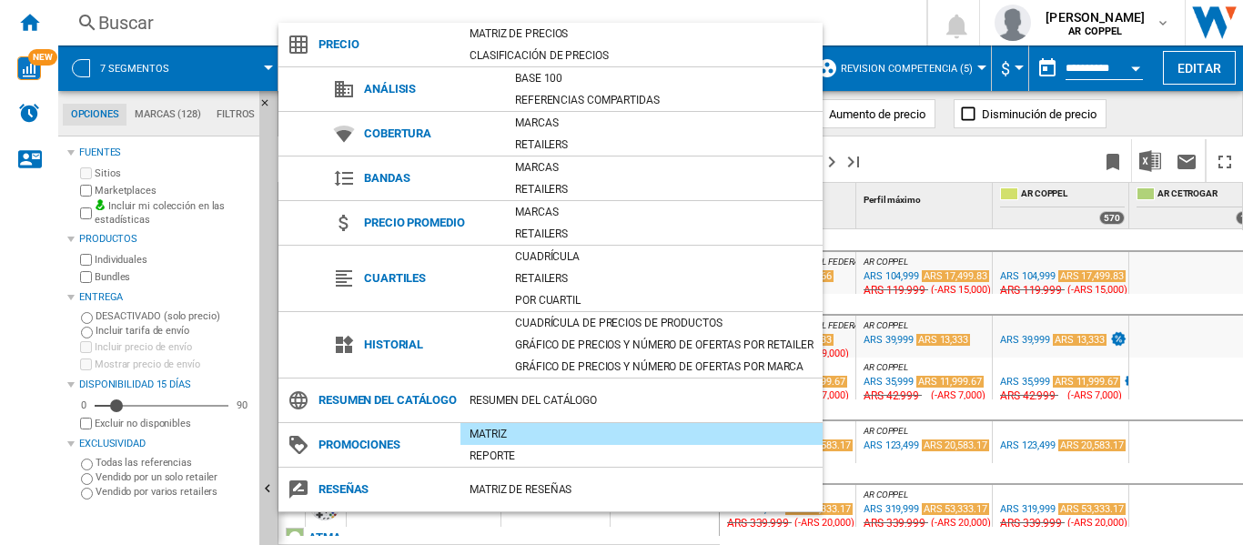
click at [531, 443] on div "Matriz" at bounding box center [641, 434] width 362 height 18
click at [867, 12] on md-backdrop at bounding box center [621, 272] width 1243 height 545
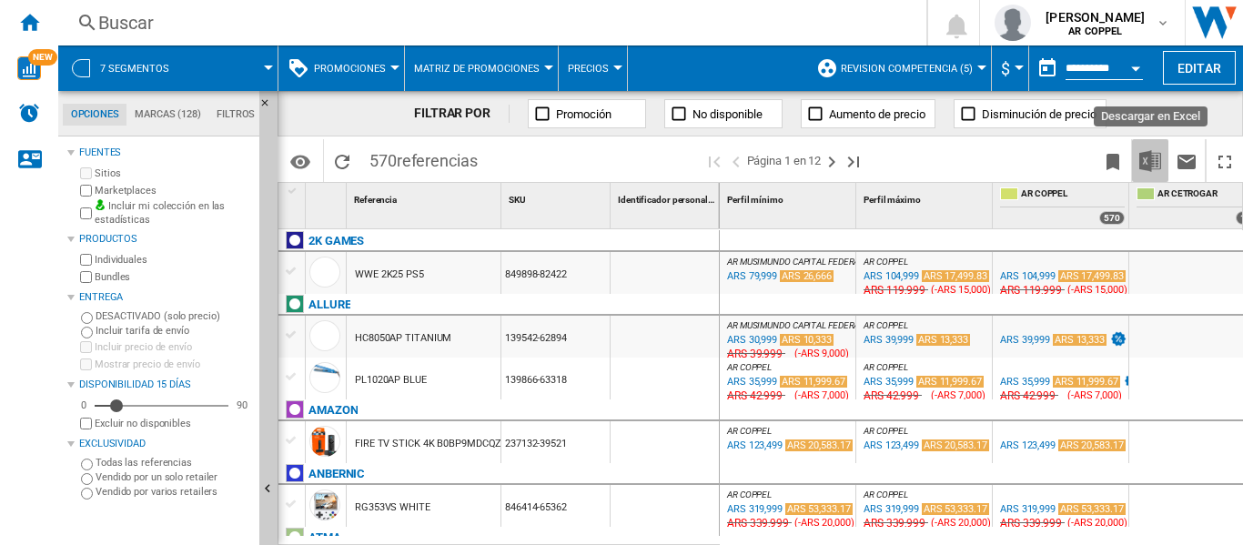
click at [1149, 157] on img "Descargar en Excel" at bounding box center [1150, 161] width 22 height 22
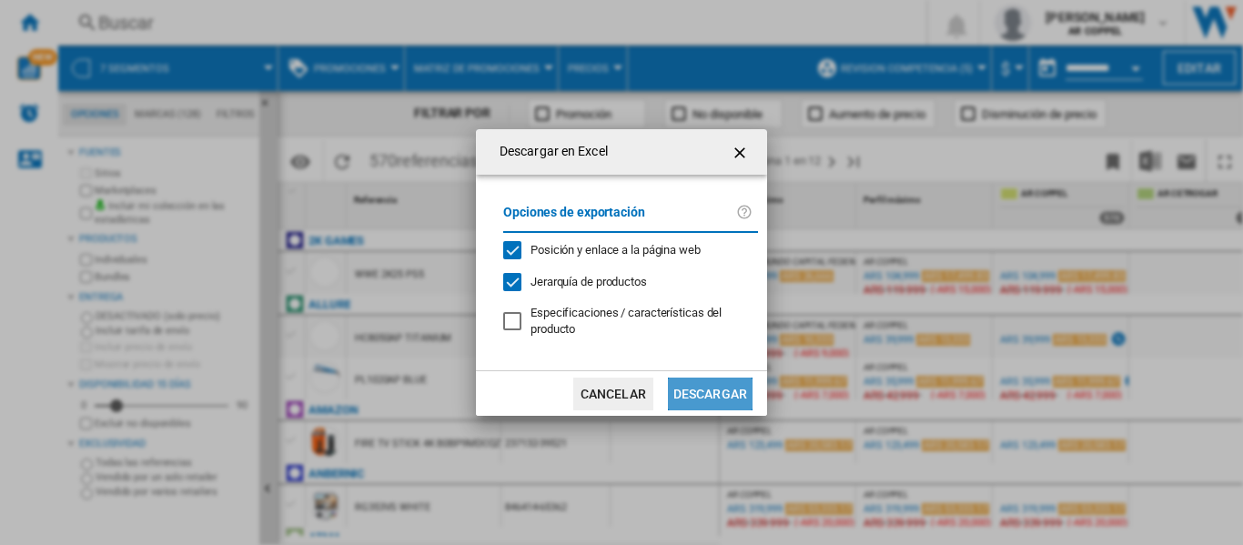
click at [711, 393] on button "Descargar" at bounding box center [710, 394] width 85 height 33
